Goal: Check status

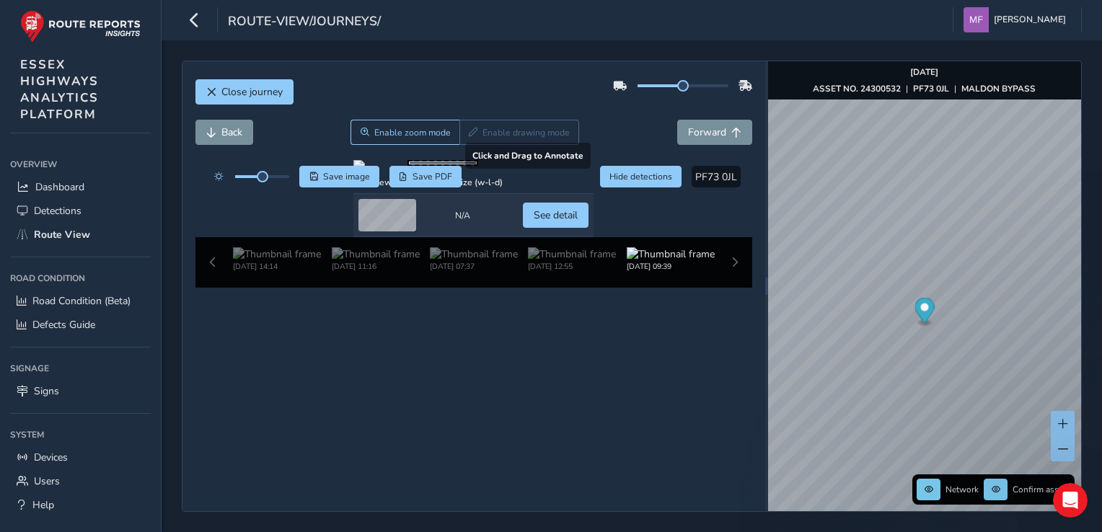
scroll to position [104, 0]
click at [431, 261] on img at bounding box center [474, 254] width 88 height 14
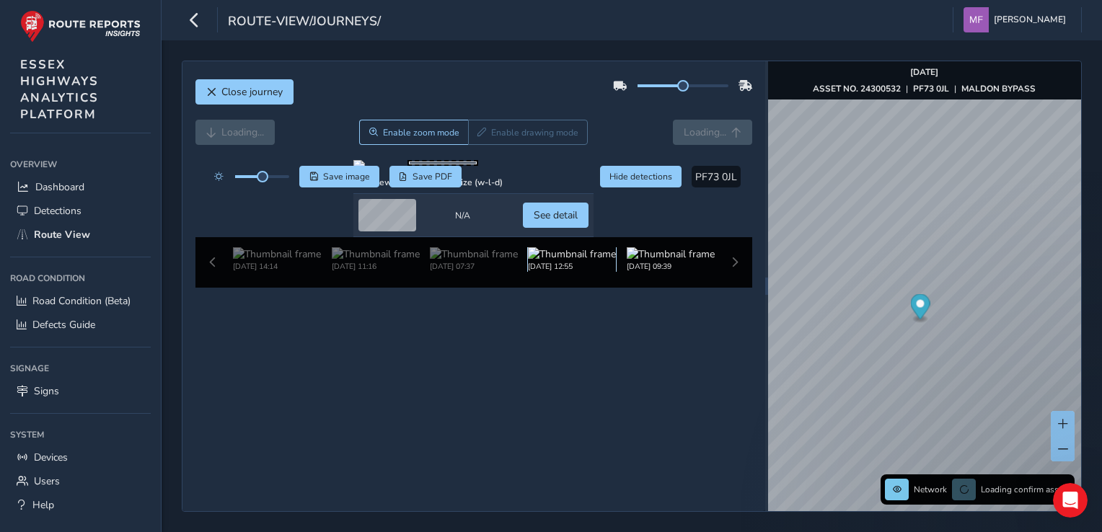
click at [529, 261] on img at bounding box center [572, 254] width 88 height 14
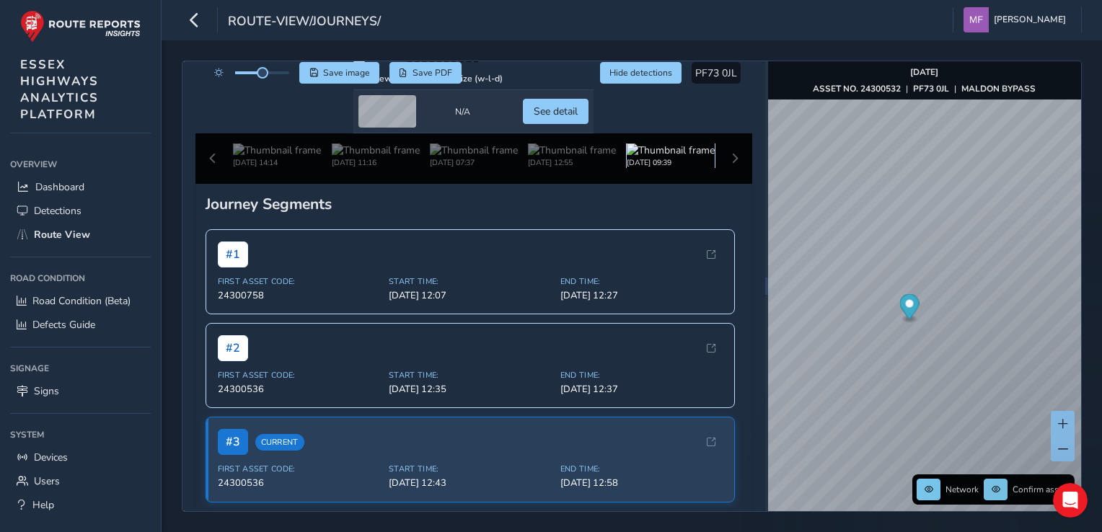
click at [638, 157] on img at bounding box center [671, 151] width 88 height 14
